Goal: Transaction & Acquisition: Download file/media

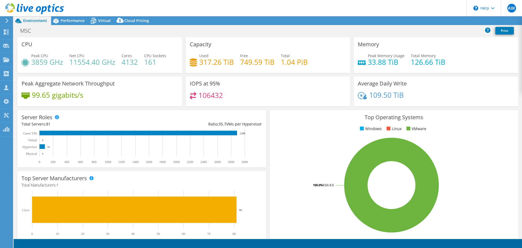
select select "USD"
click at [74, 18] on span "Performance" at bounding box center [73, 20] width 24 height 5
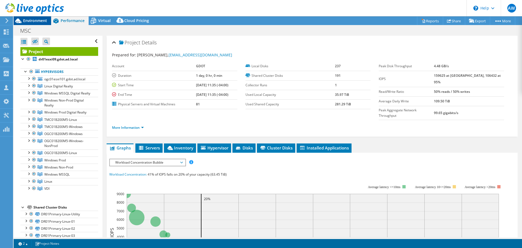
click at [41, 21] on span "Environment" at bounding box center [35, 20] width 24 height 5
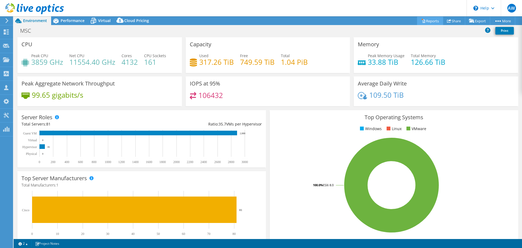
drag, startPoint x: 423, startPoint y: 36, endPoint x: 428, endPoint y: 24, distance: 12.7
click at [424, 35] on div "MSC Print" at bounding box center [268, 32] width 508 height 12
click at [427, 23] on link "Reports" at bounding box center [430, 21] width 26 height 8
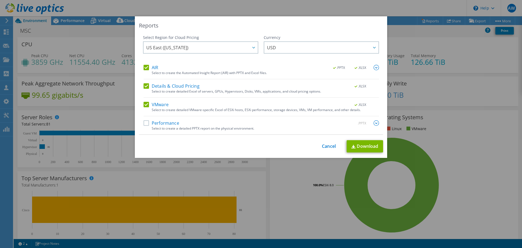
click at [145, 126] on div "Performance .PPTX" at bounding box center [260, 123] width 235 height 6
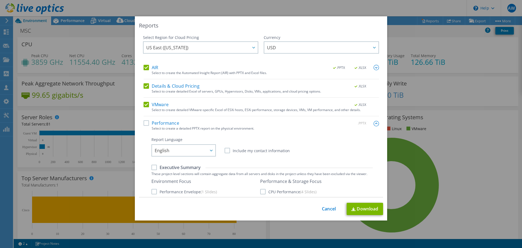
click at [144, 123] on label "Performance" at bounding box center [161, 122] width 36 height 5
click at [0, 0] on input "Performance" at bounding box center [0, 0] width 0 height 0
click at [364, 208] on link "Download" at bounding box center [364, 208] width 36 height 12
click at [475, 129] on div "Reports Select Region for Cloud Pricing Asia Pacific ([GEOGRAPHIC_DATA]) [GEOGR…" at bounding box center [261, 123] width 522 height 215
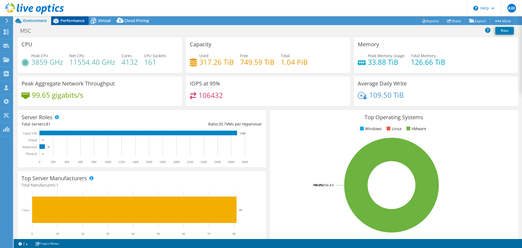
click at [83, 21] on span "Performance" at bounding box center [73, 20] width 24 height 5
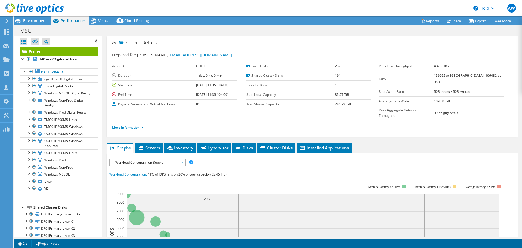
click at [311, 36] on div "Project Details Prepared for: [PERSON_NAME], [EMAIL_ADDRESS][DOMAIN_NAME] Accou…" at bounding box center [312, 86] width 411 height 101
click at [386, 40] on div "Project Details" at bounding box center [312, 43] width 400 height 12
